Goal: Information Seeking & Learning: Learn about a topic

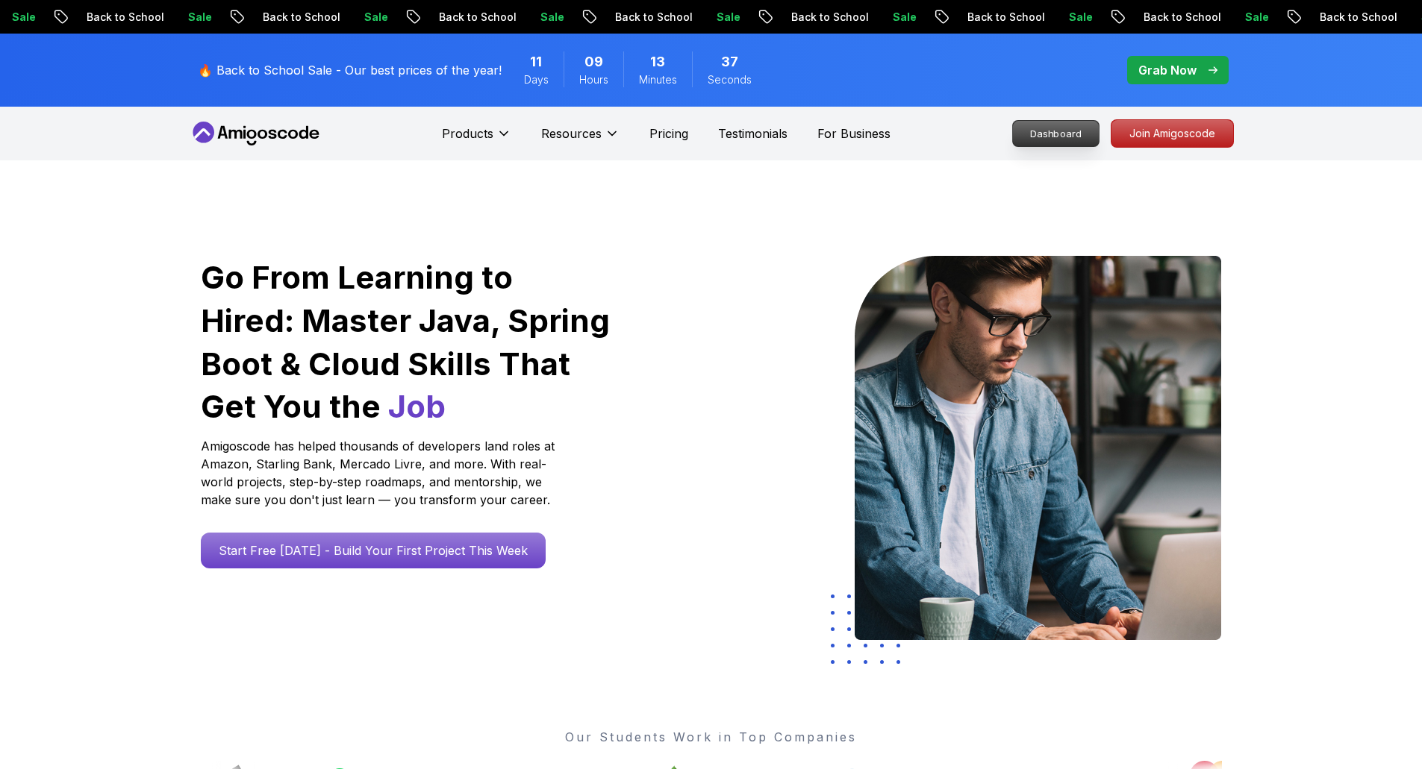
drag, startPoint x: 0, startPoint y: 0, endPoint x: 1042, endPoint y: 128, distance: 1049.7
click at [1042, 128] on p "Dashboard" at bounding box center [1056, 133] width 86 height 25
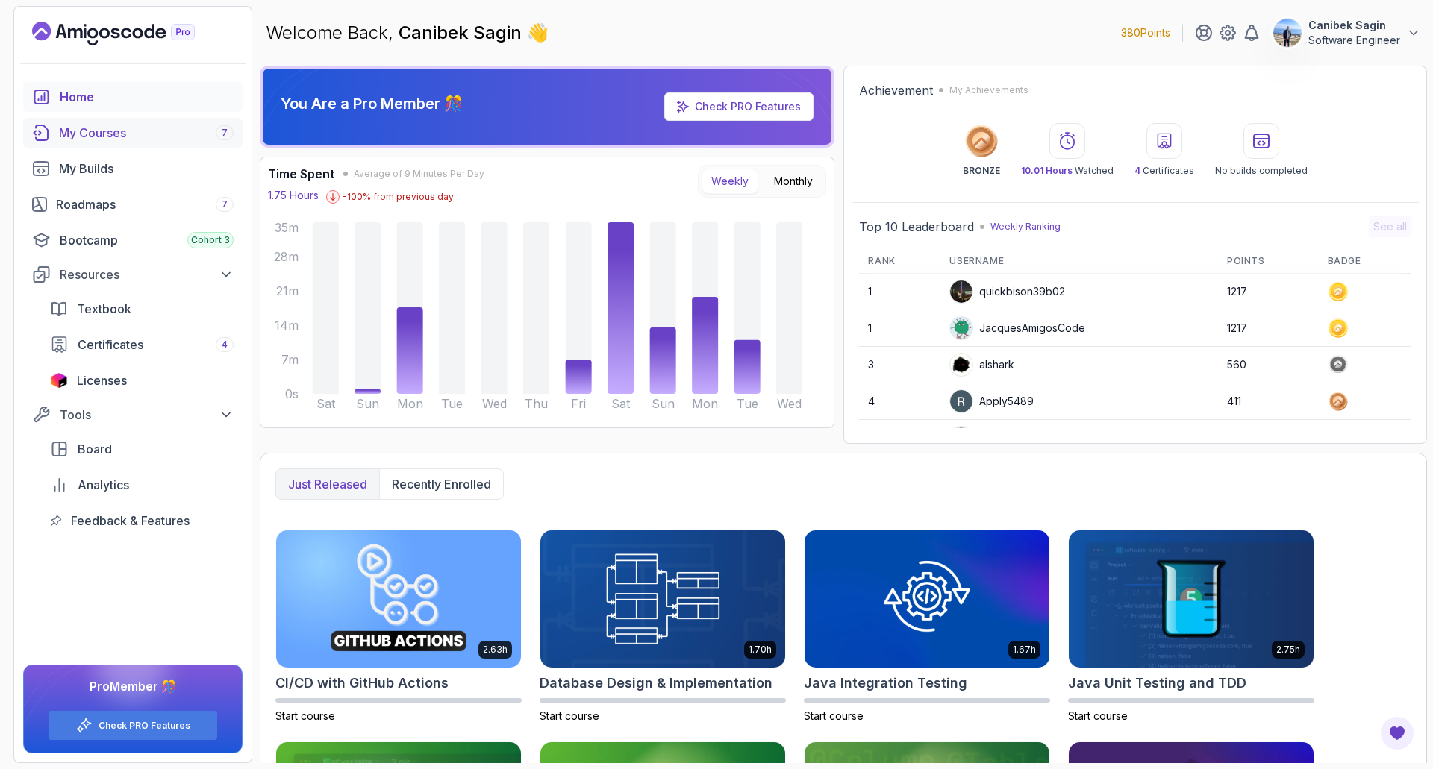
click at [70, 129] on div "My Courses 7" at bounding box center [146, 133] width 175 height 18
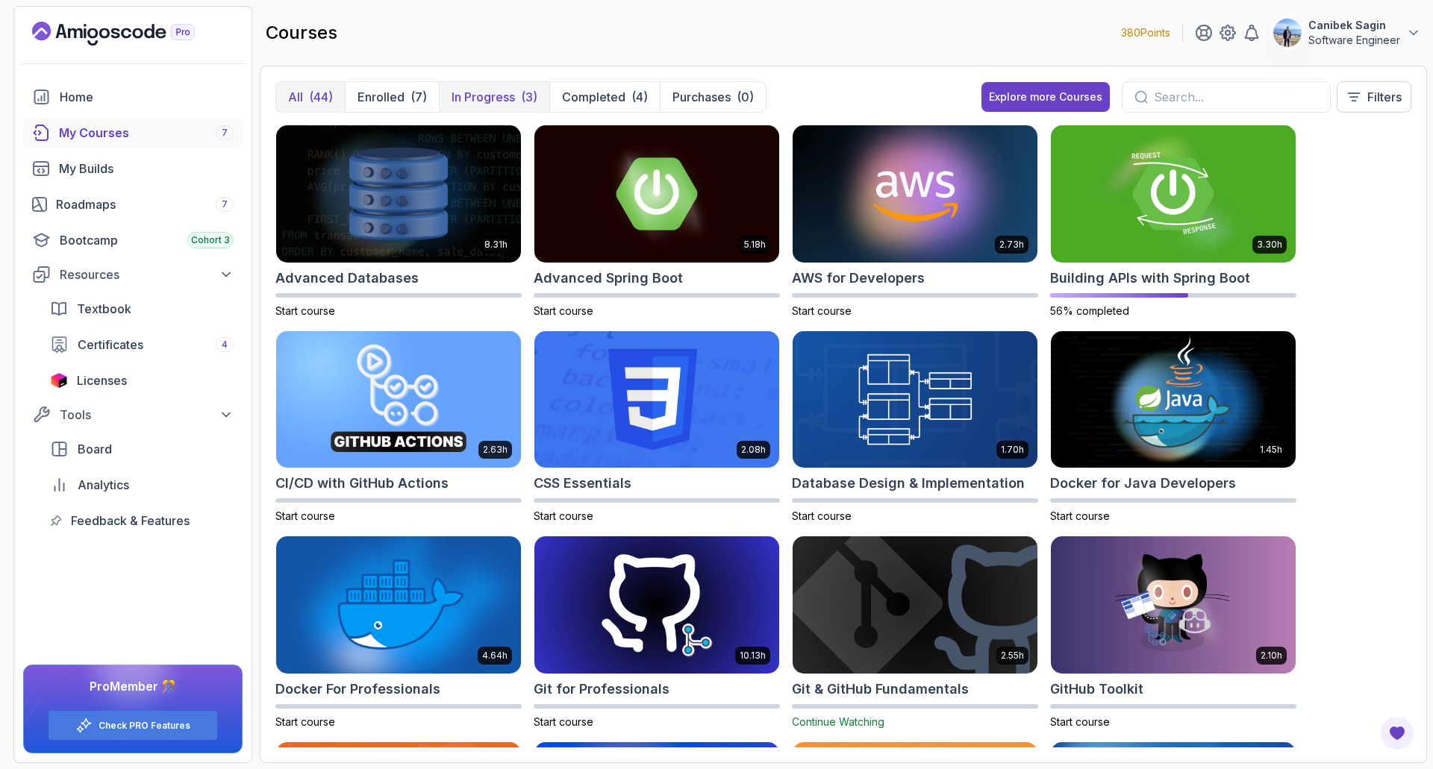
click at [502, 93] on p "In Progress" at bounding box center [483, 97] width 63 height 18
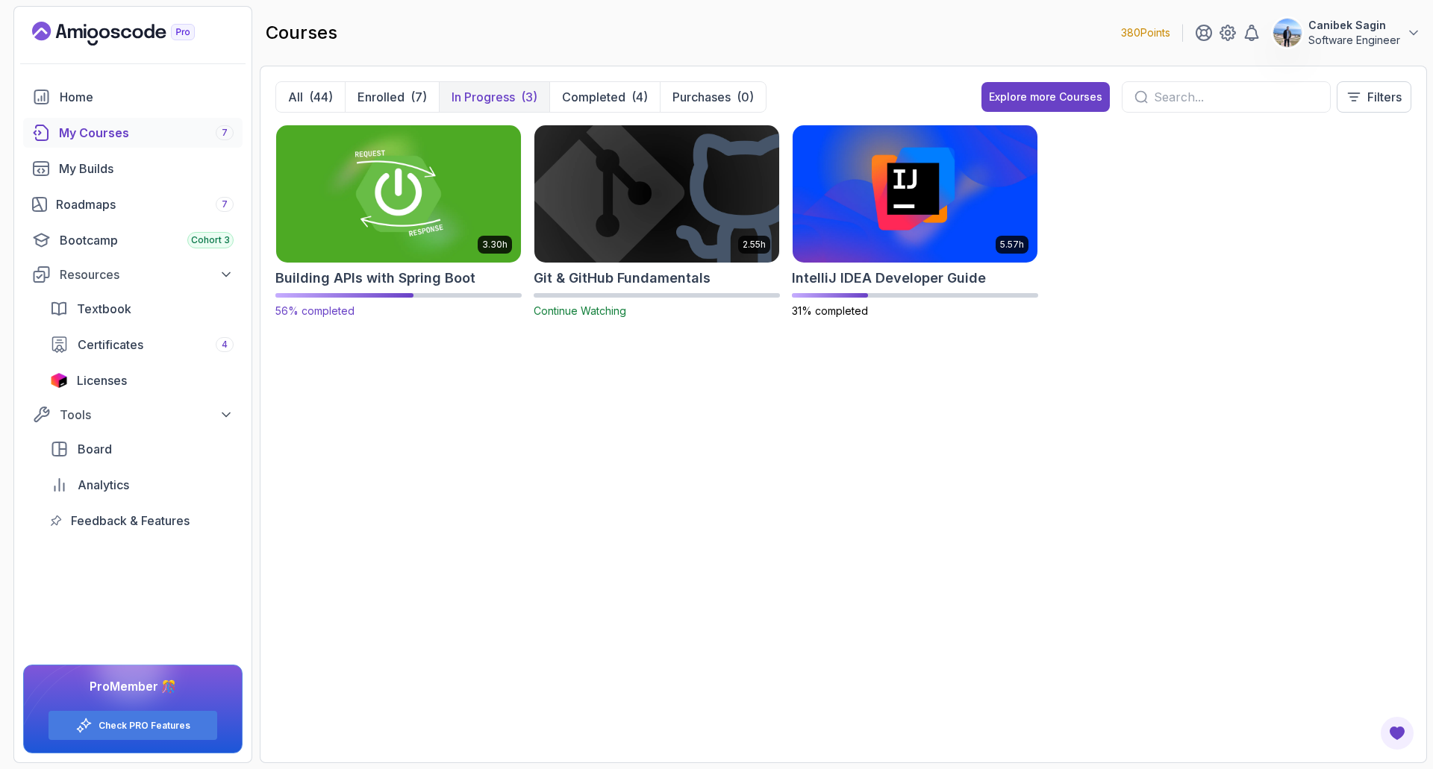
click at [377, 269] on h2 "Building APIs with Spring Boot" at bounding box center [375, 278] width 200 height 21
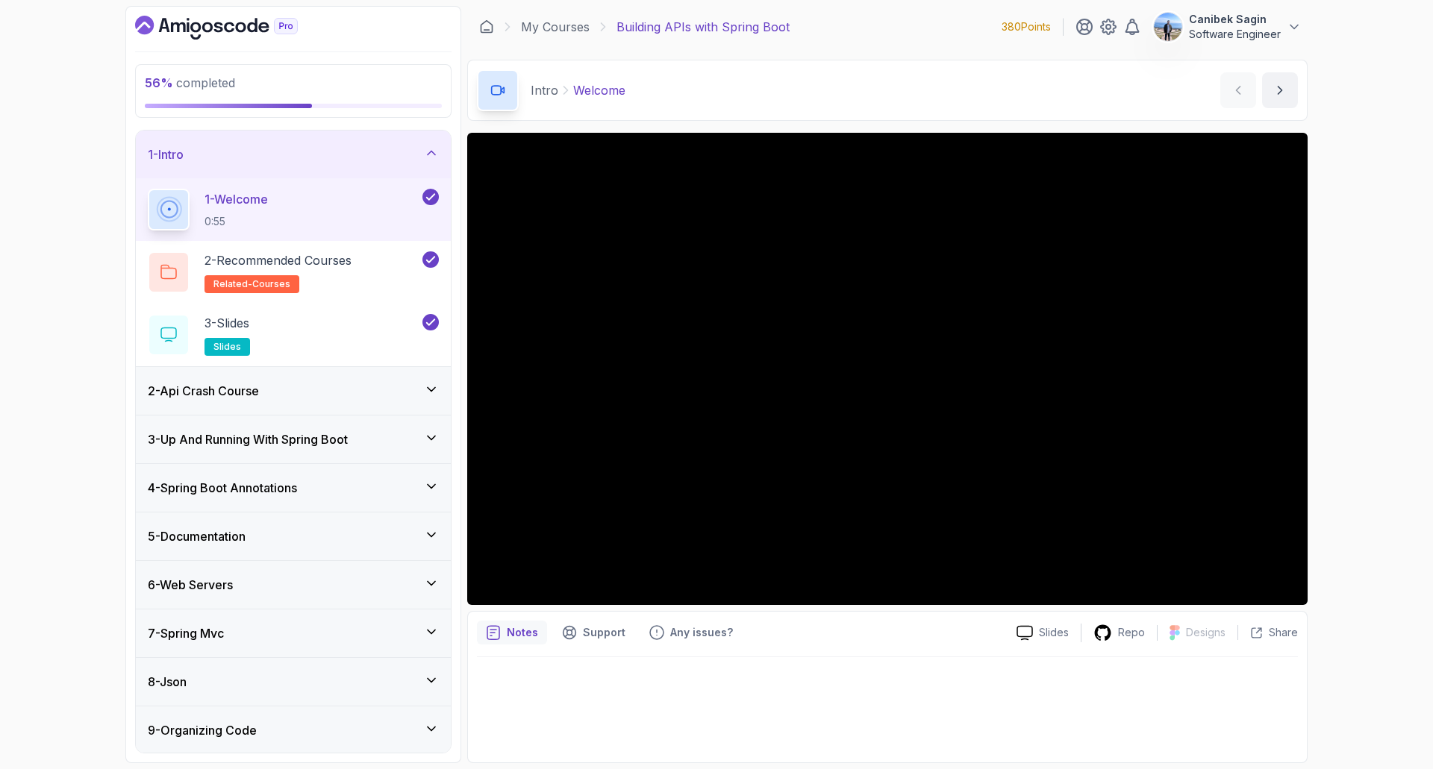
click at [407, 157] on div "1 - Intro" at bounding box center [293, 155] width 291 height 18
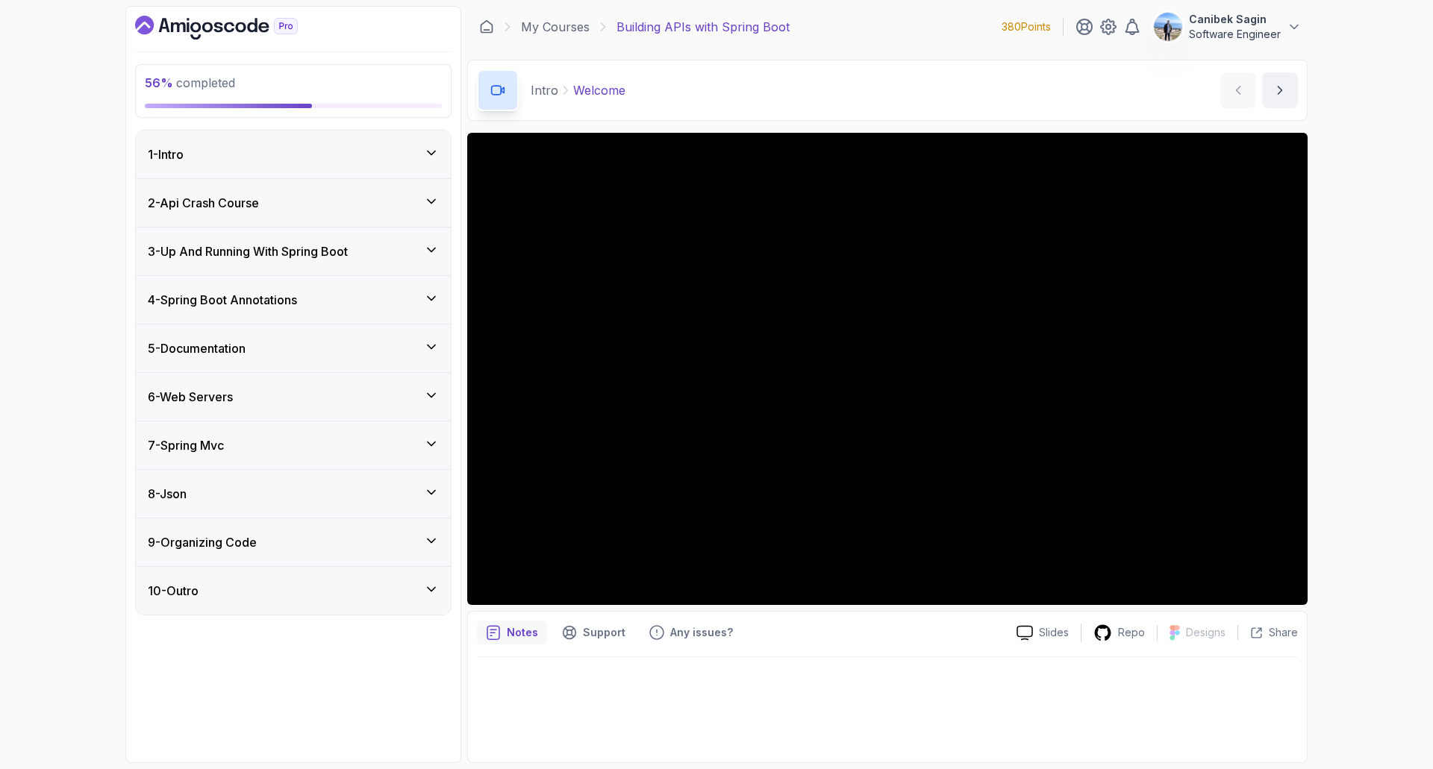
click at [319, 446] on div "7 - Spring Mvc" at bounding box center [293, 446] width 291 height 18
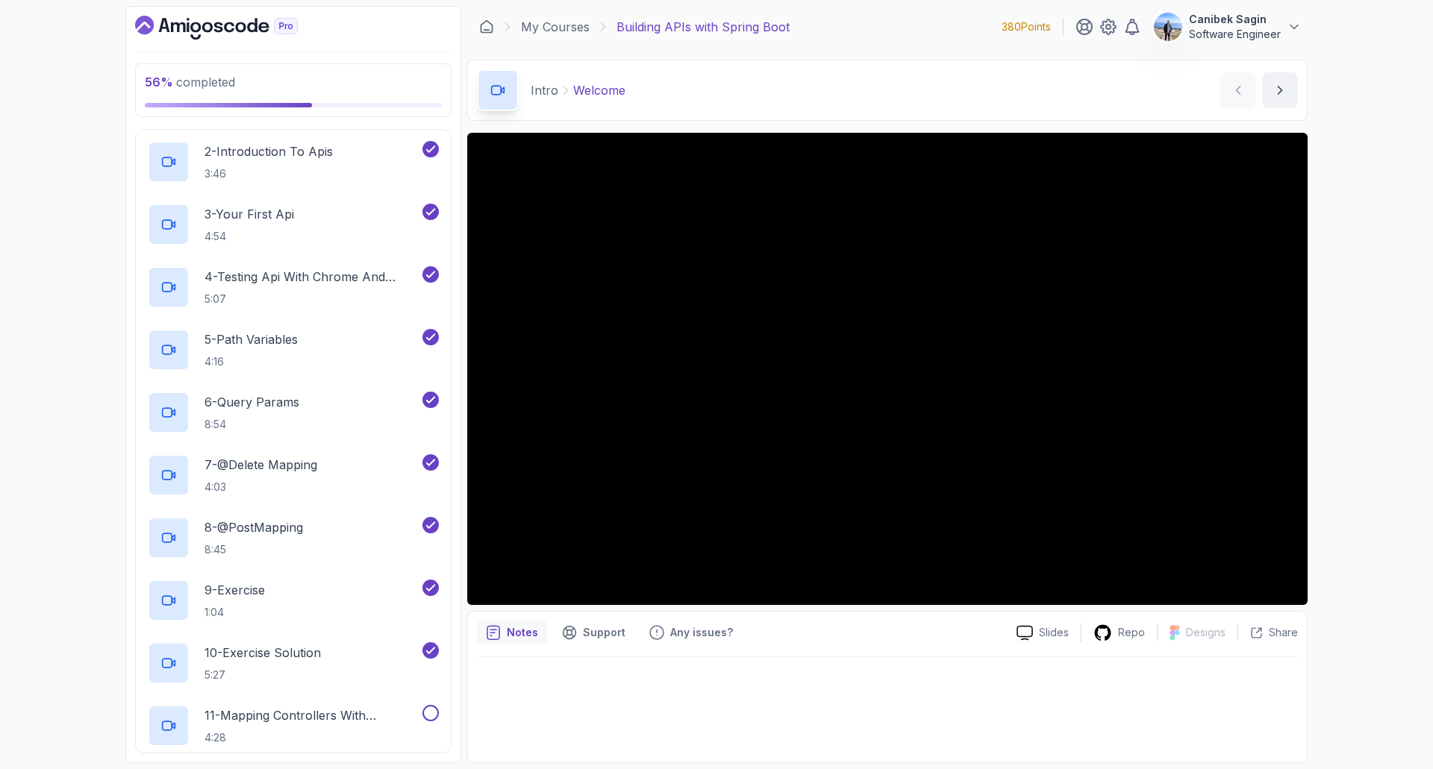
scroll to position [597, 0]
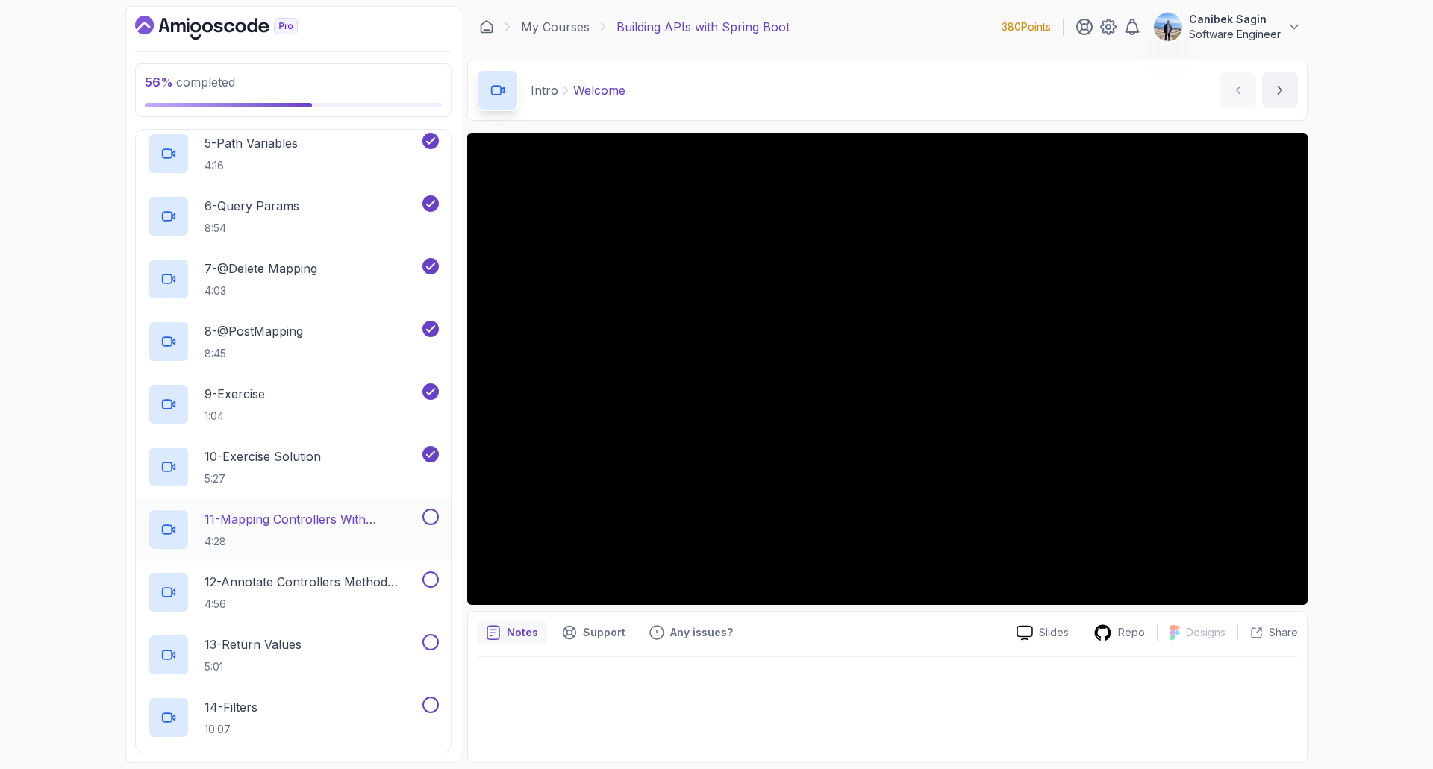
click at [258, 518] on p "11 - Mapping Controllers With @Requestmapping" at bounding box center [311, 519] width 215 height 18
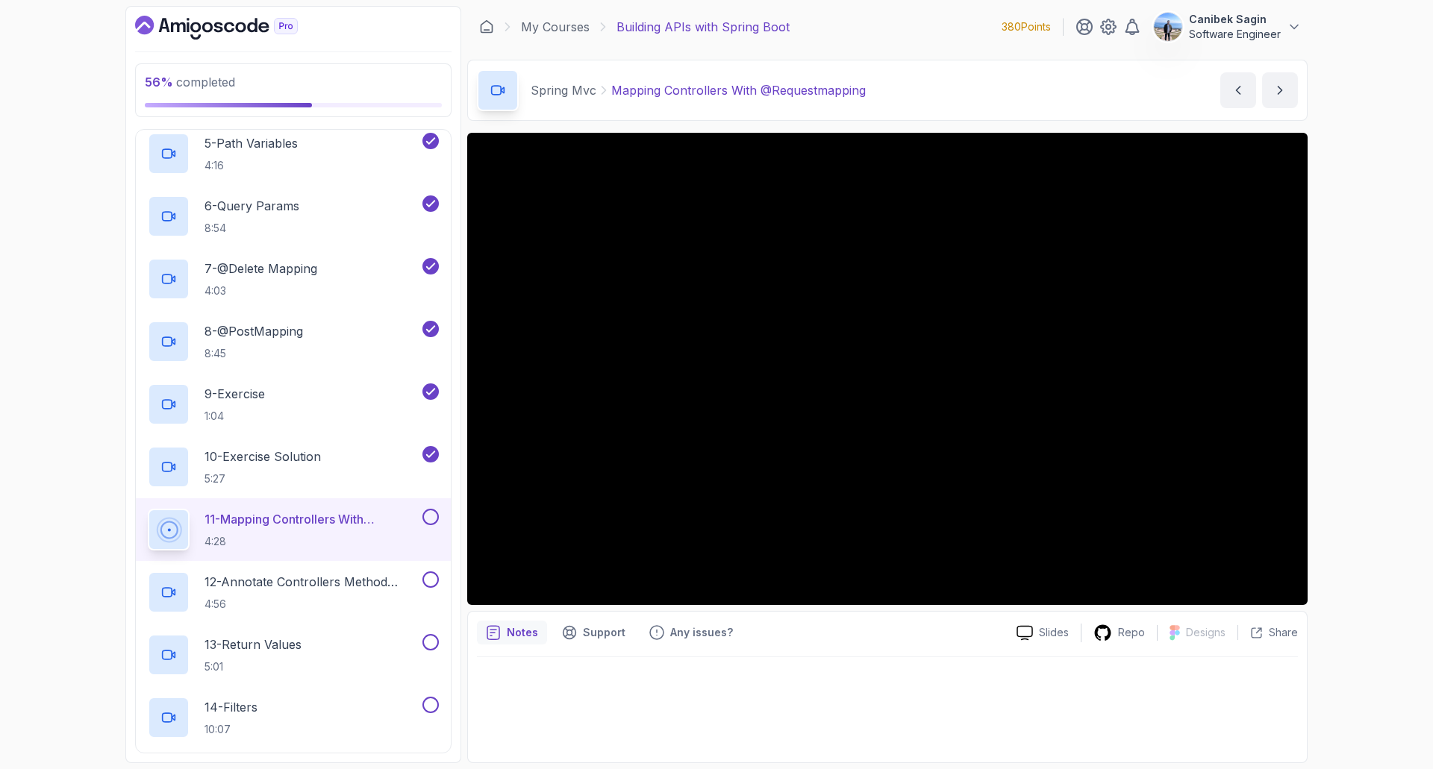
click at [428, 523] on button at bounding box center [430, 517] width 16 height 16
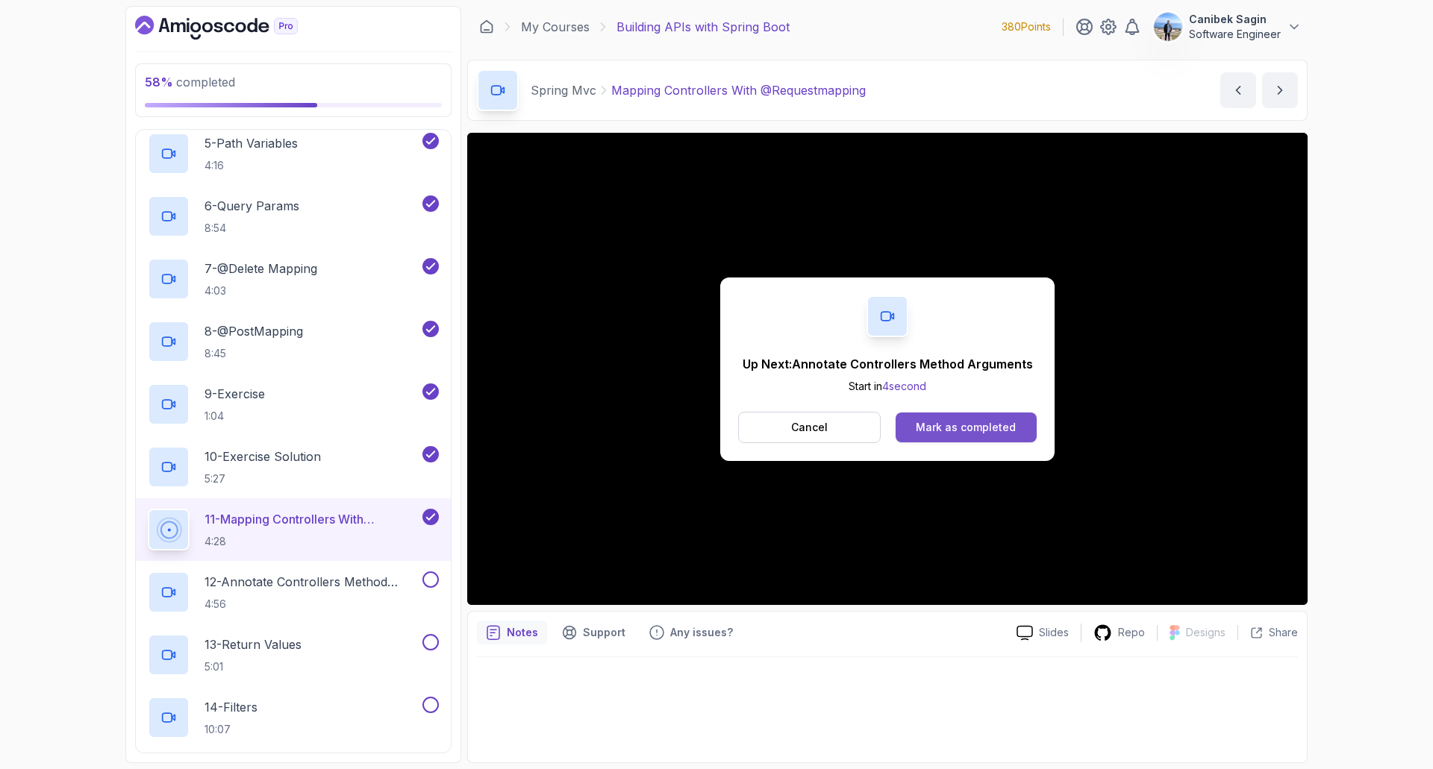
click at [974, 428] on div "Mark as completed" at bounding box center [966, 427] width 100 height 15
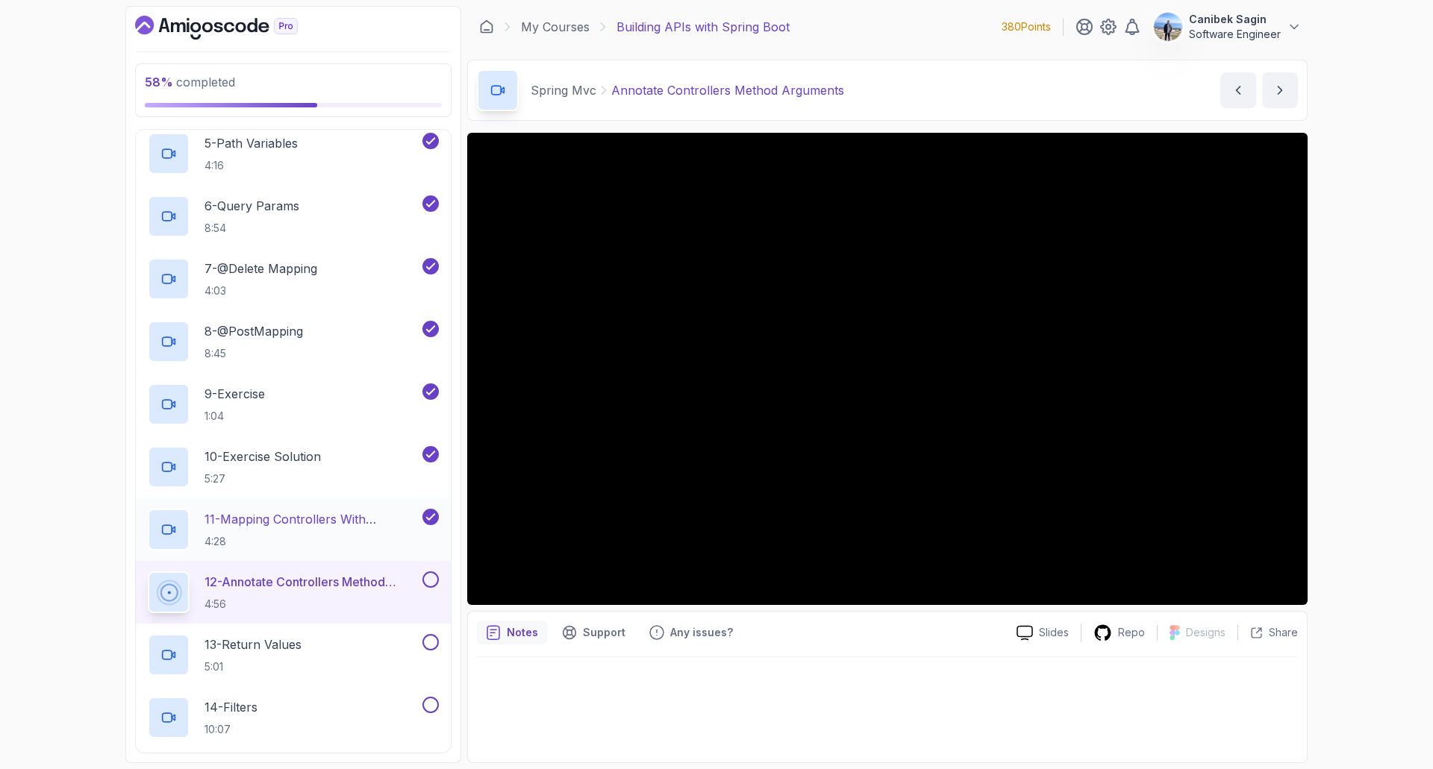
click at [284, 516] on p "11 - Mapping Controllers With @Requestmapping" at bounding box center [311, 519] width 215 height 18
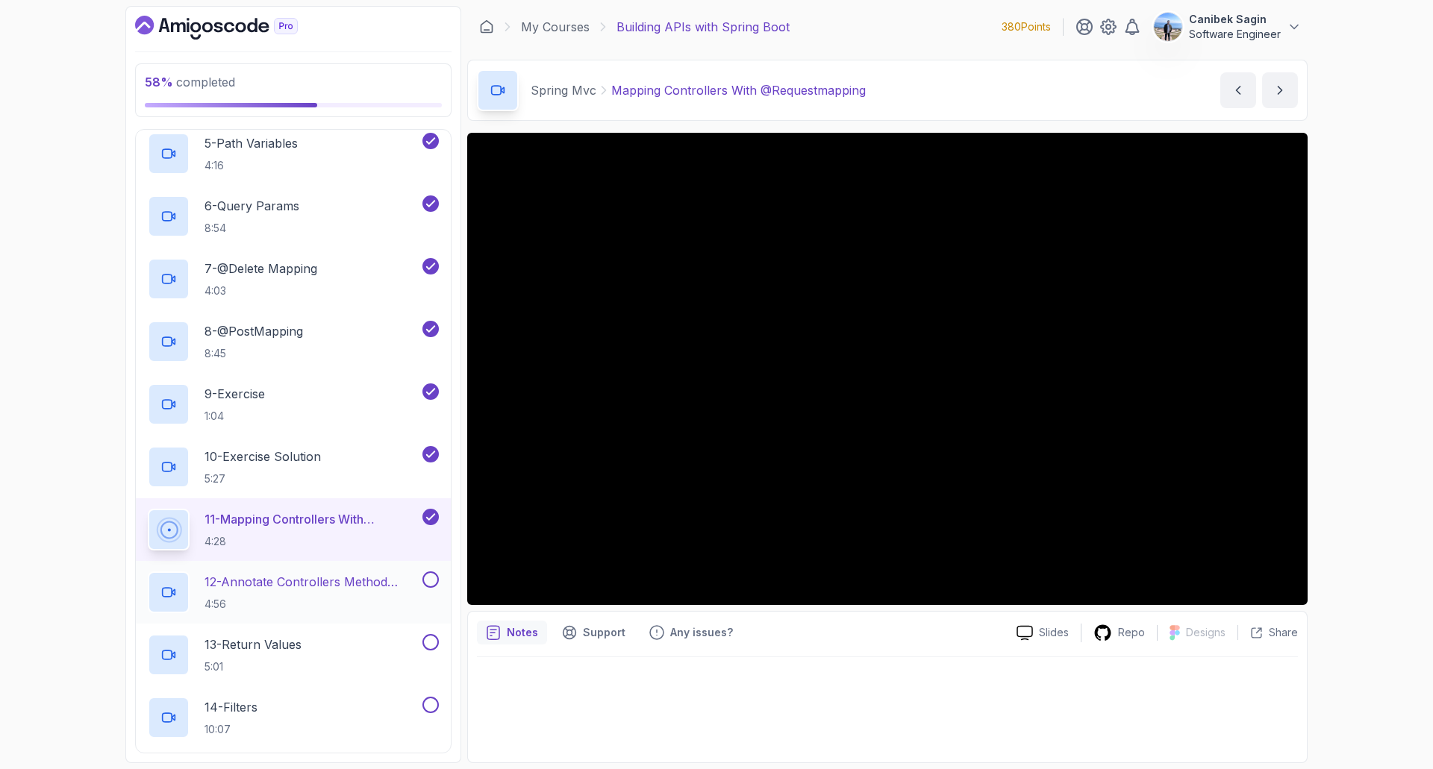
click at [341, 587] on p "12 - Annotate Controllers Method Arguments" at bounding box center [311, 582] width 215 height 18
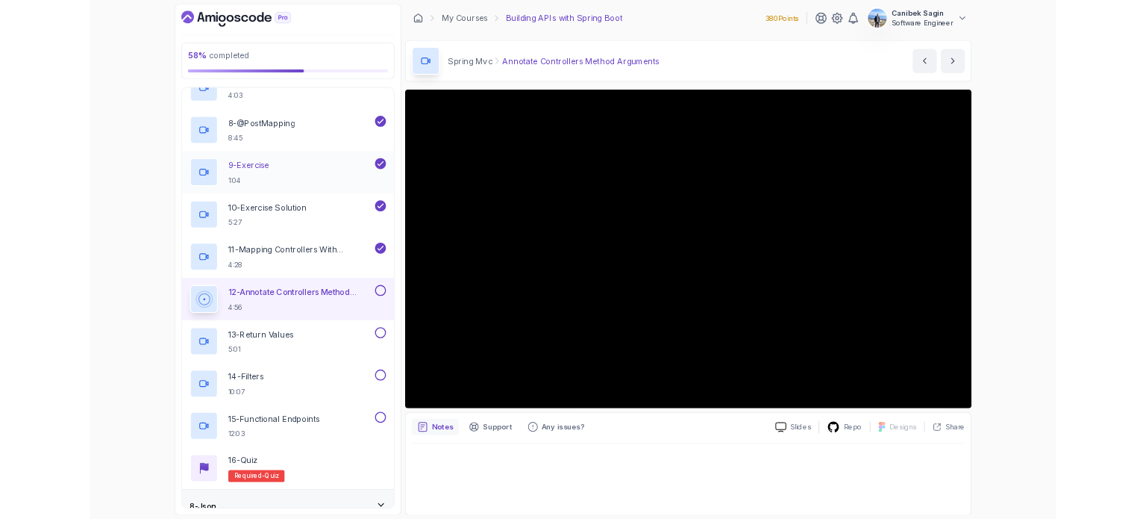
scroll to position [821, 0]
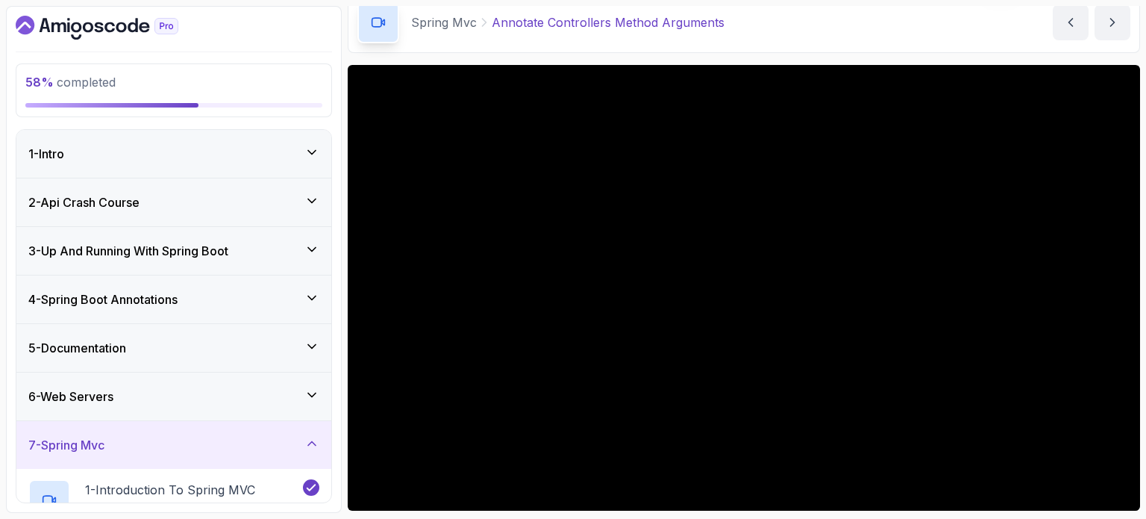
scroll to position [149, 0]
